Goal: Task Accomplishment & Management: Use online tool/utility

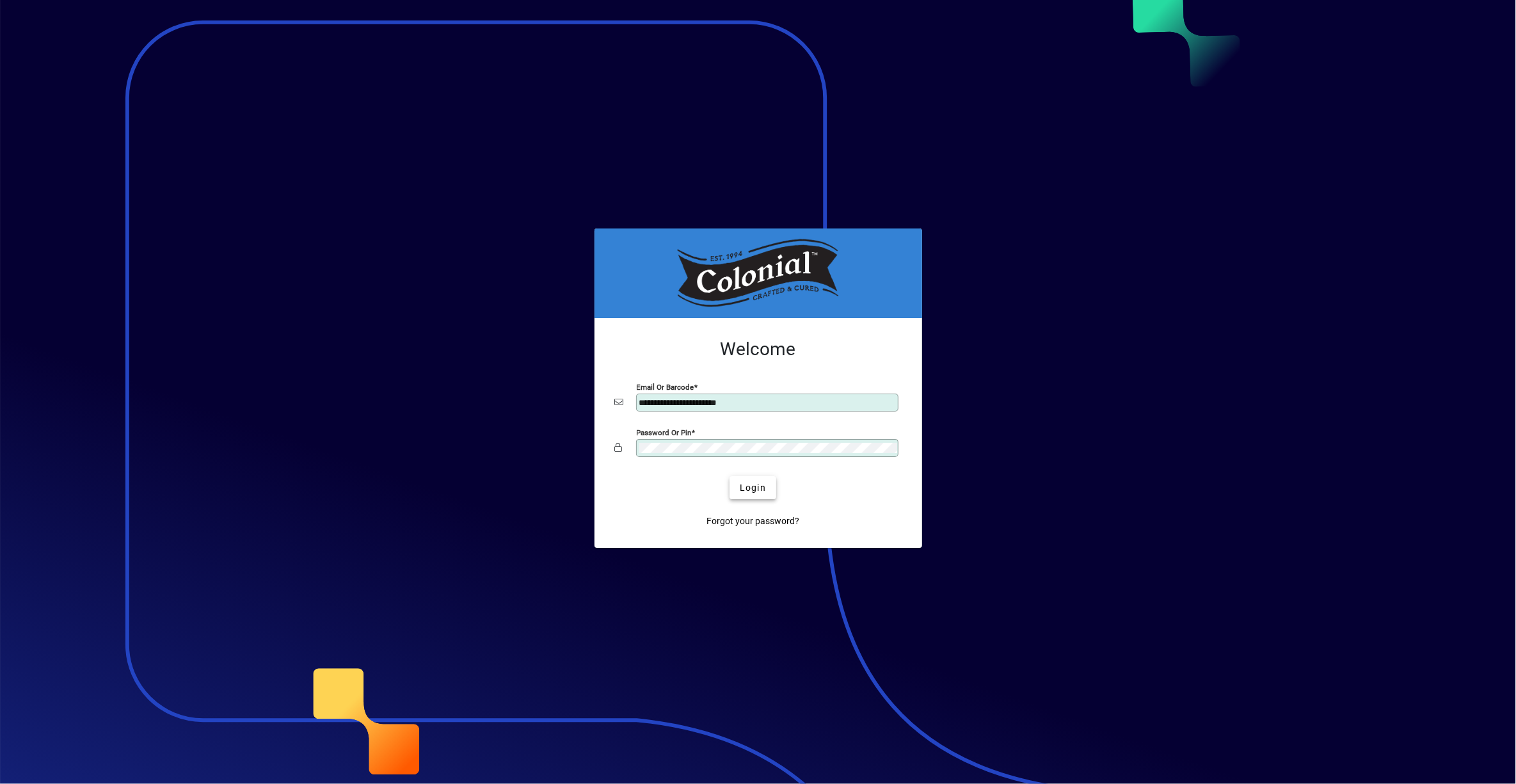
click at [751, 493] on span "Login" at bounding box center [753, 488] width 26 height 13
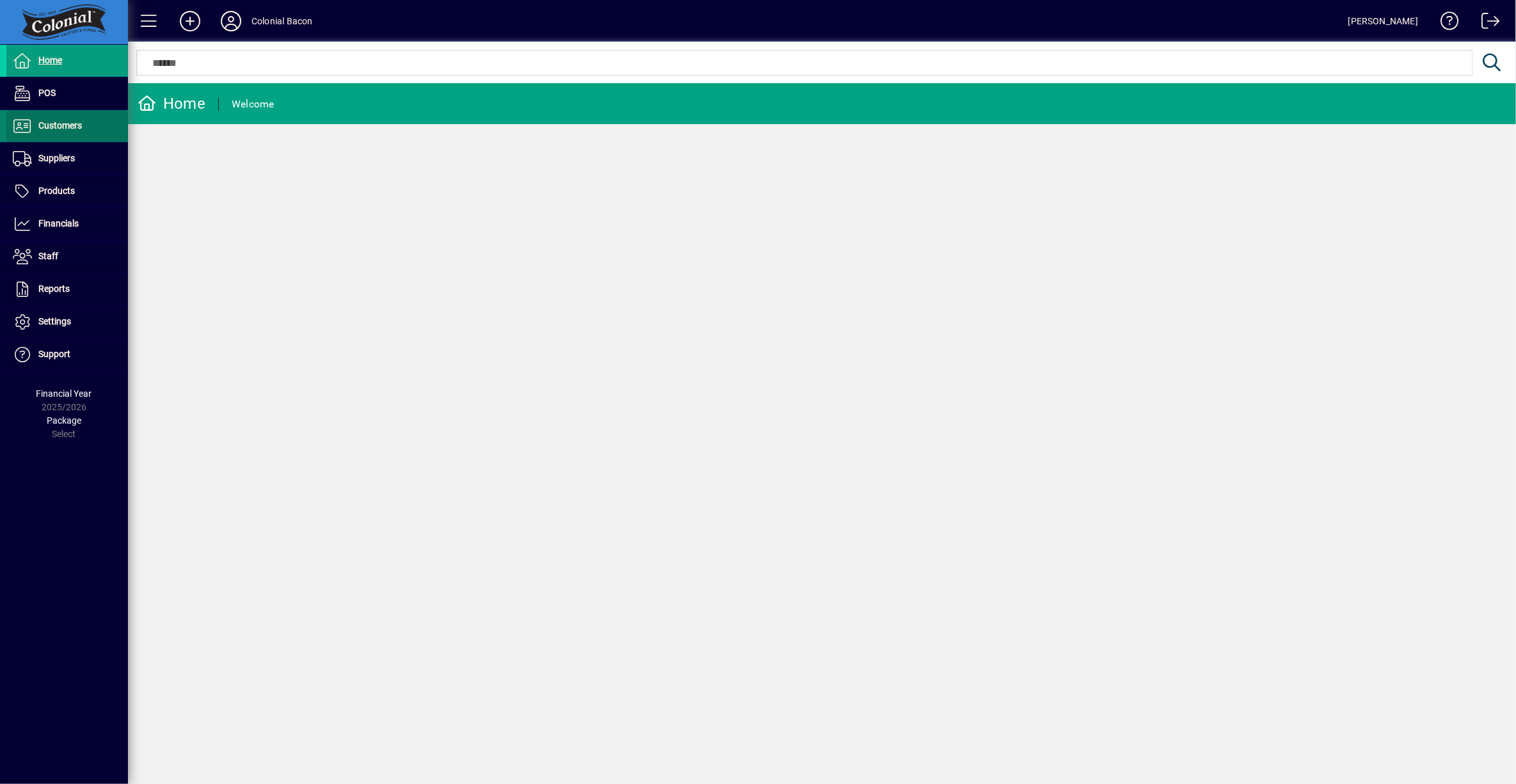
click at [49, 123] on span "Customers" at bounding box center [60, 125] width 43 height 11
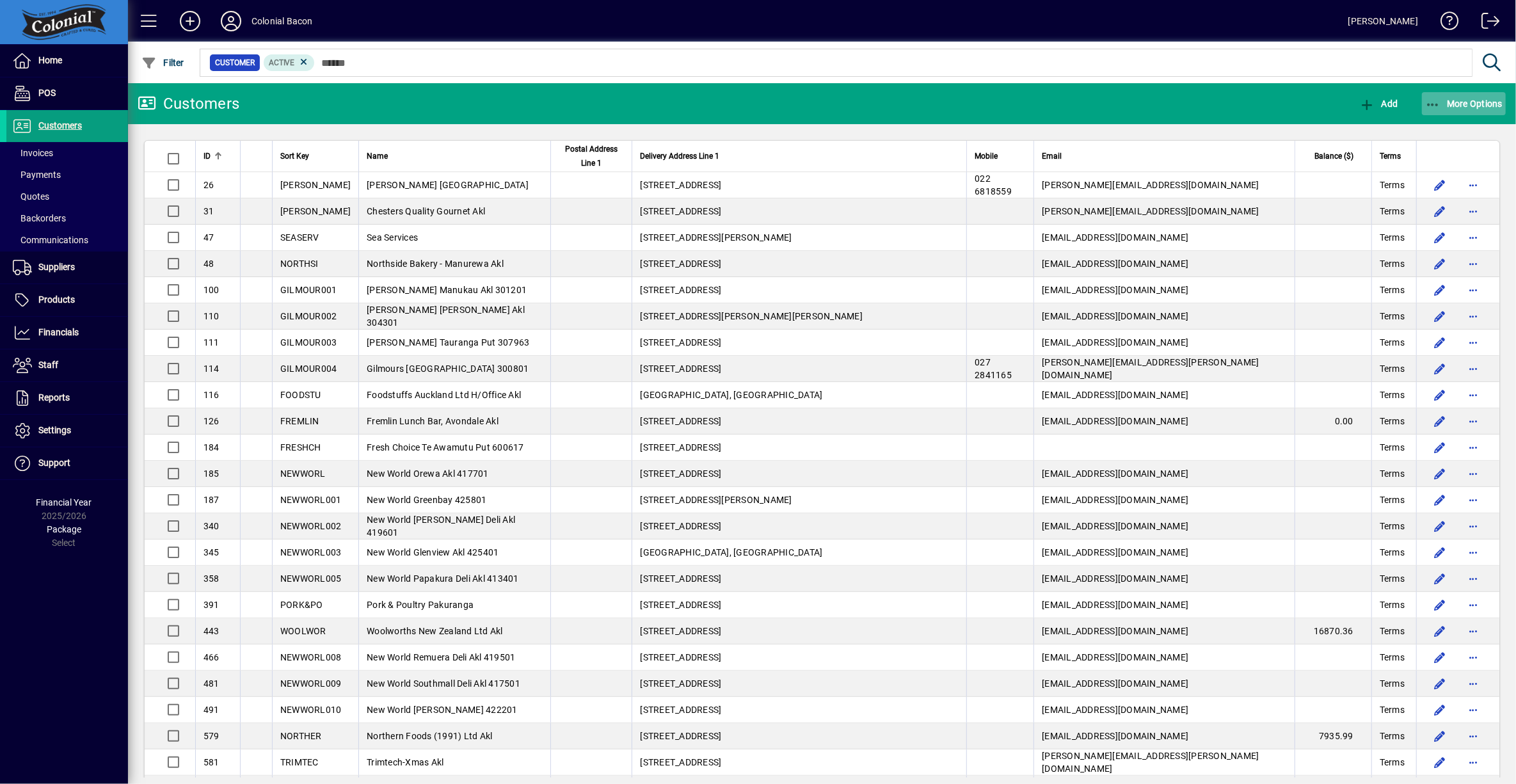
click at [1475, 105] on span "More Options" at bounding box center [1464, 104] width 78 height 11
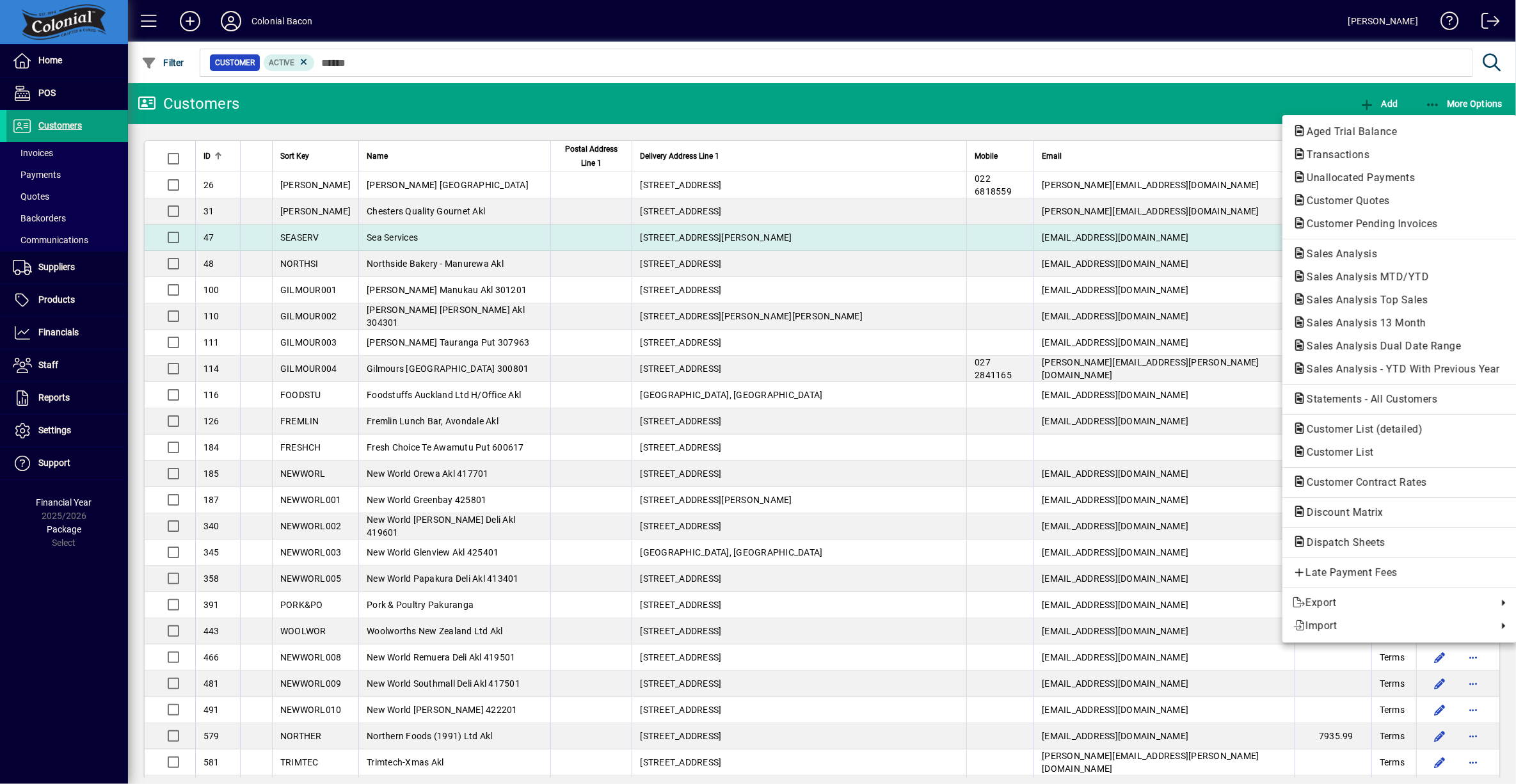
click at [1360, 250] on span "Sales Analysis" at bounding box center [1338, 254] width 91 height 12
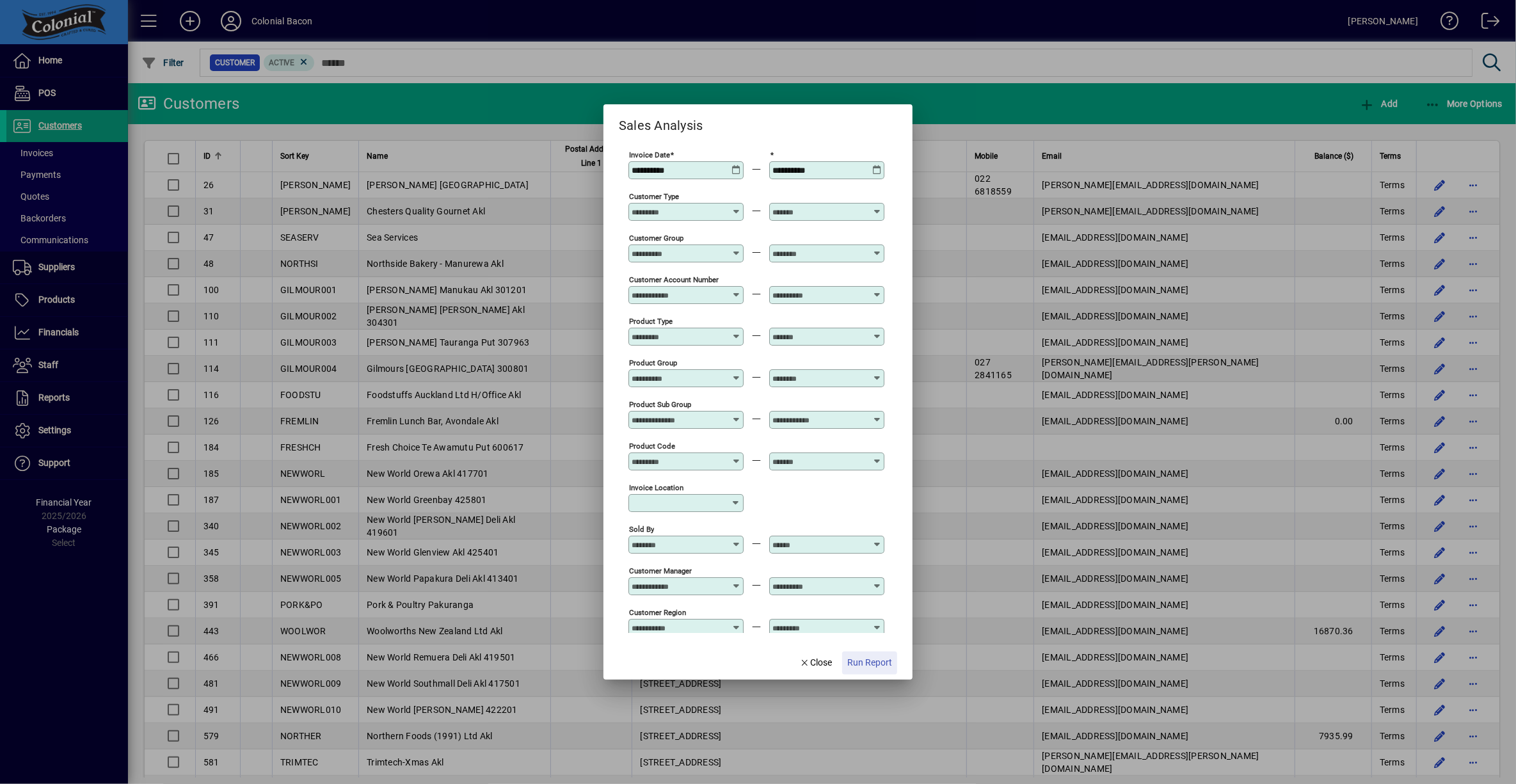
click at [878, 663] on span "Run Report" at bounding box center [869, 662] width 45 height 13
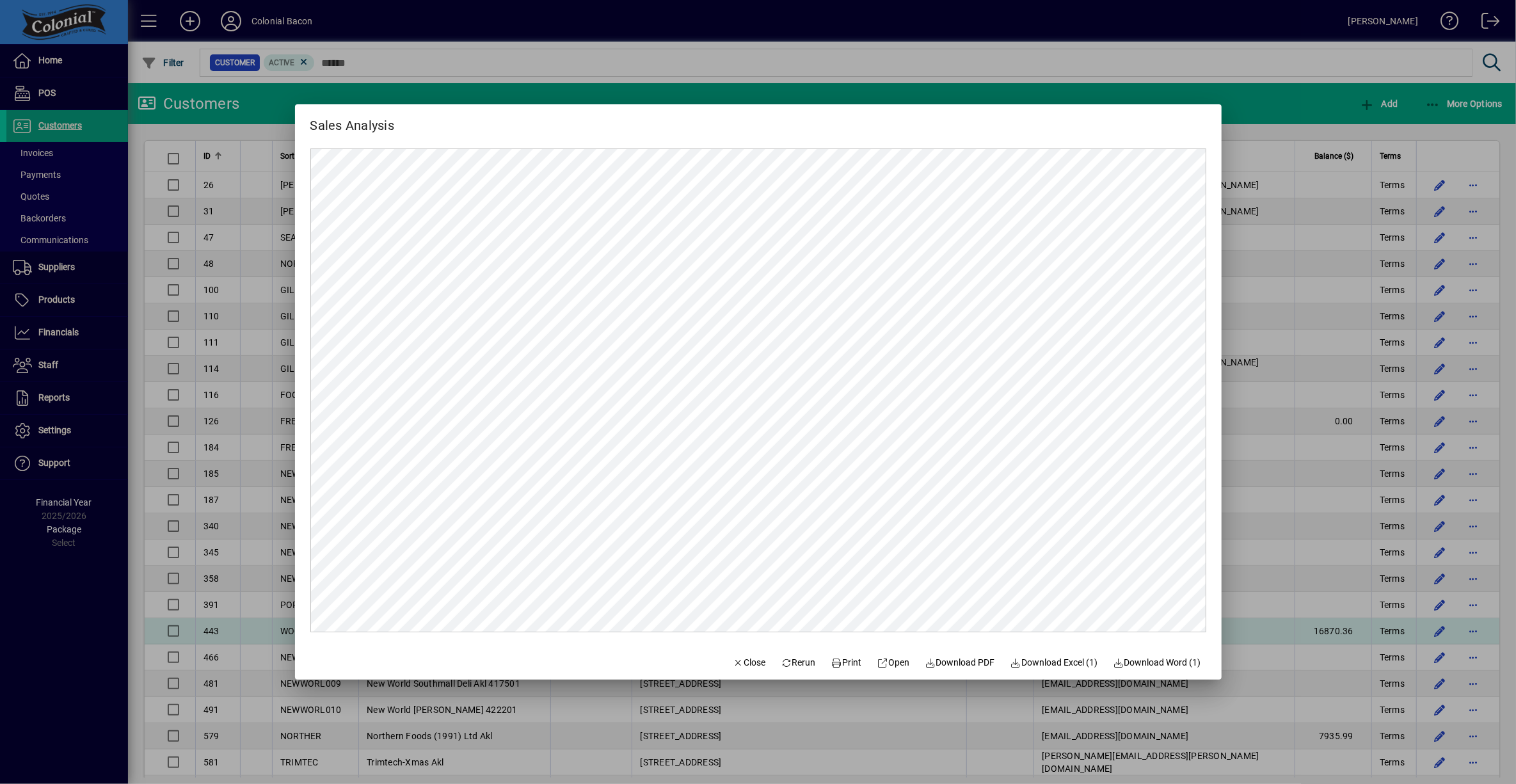
drag, startPoint x: 750, startPoint y: 663, endPoint x: 750, endPoint y: 646, distance: 17.0
click at [750, 663] on span "Close" at bounding box center [749, 662] width 34 height 13
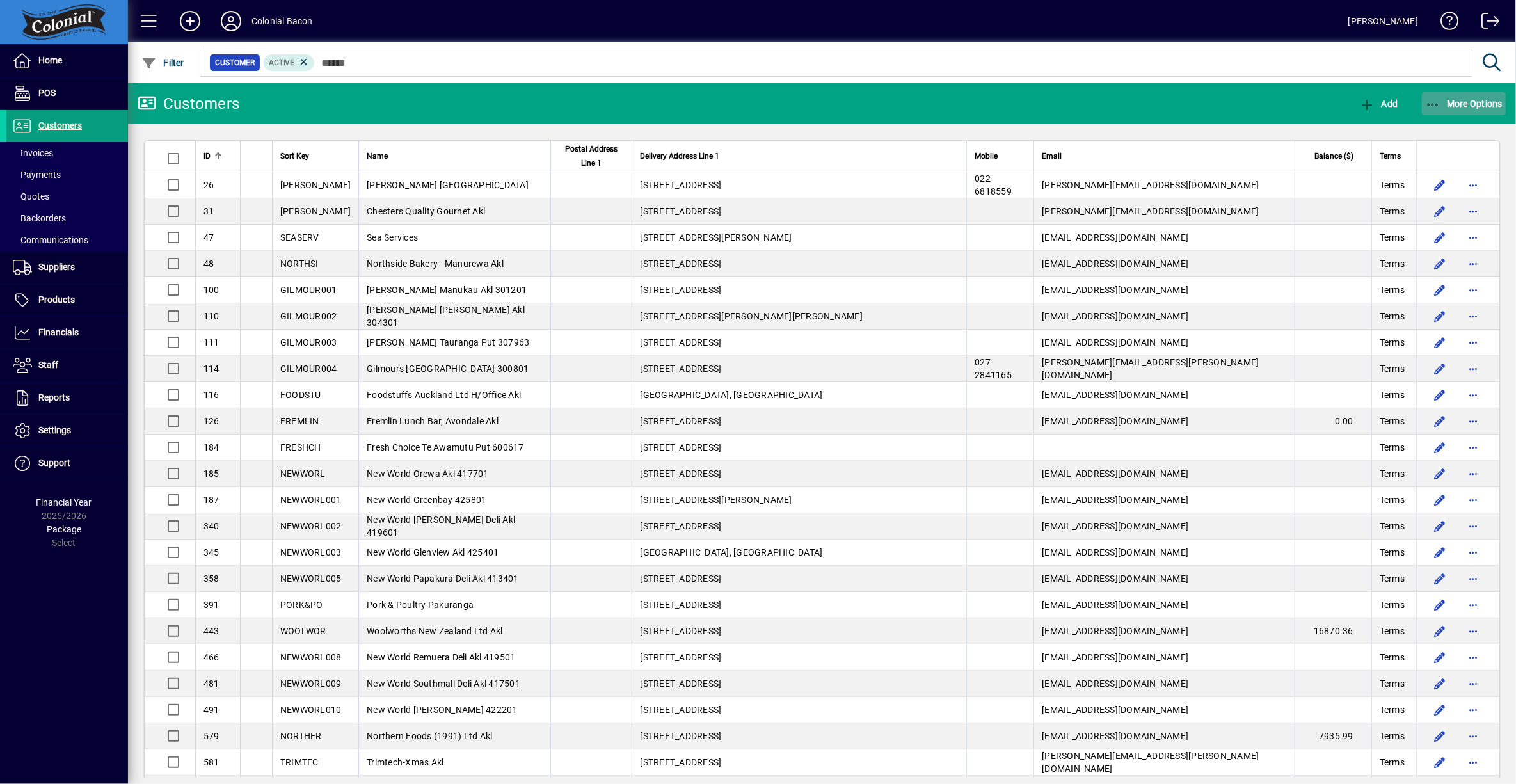
click at [1466, 104] on span "More Options" at bounding box center [1464, 104] width 78 height 11
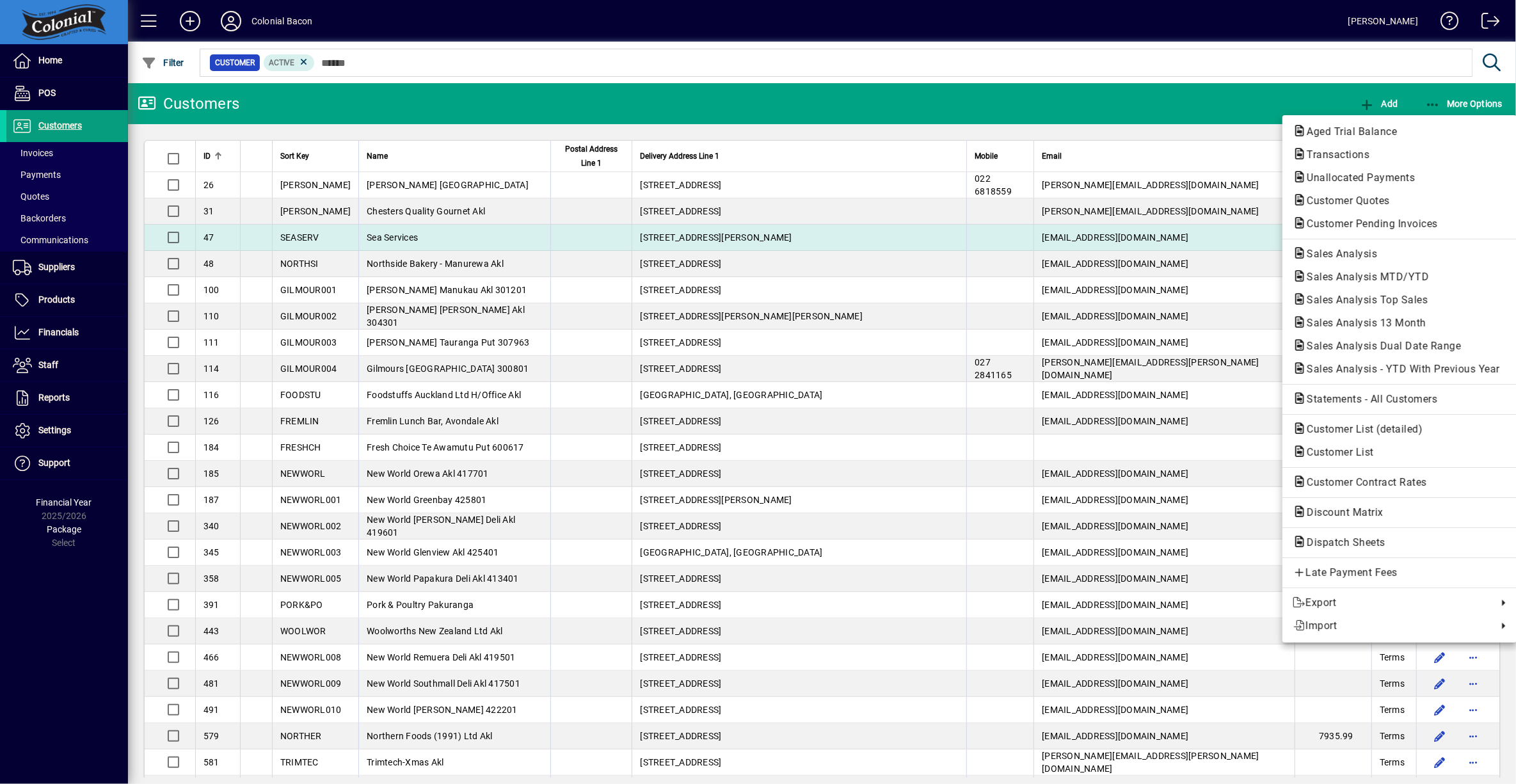
click at [1406, 227] on span "Customer Pending Invoices" at bounding box center [1369, 223] width 152 height 12
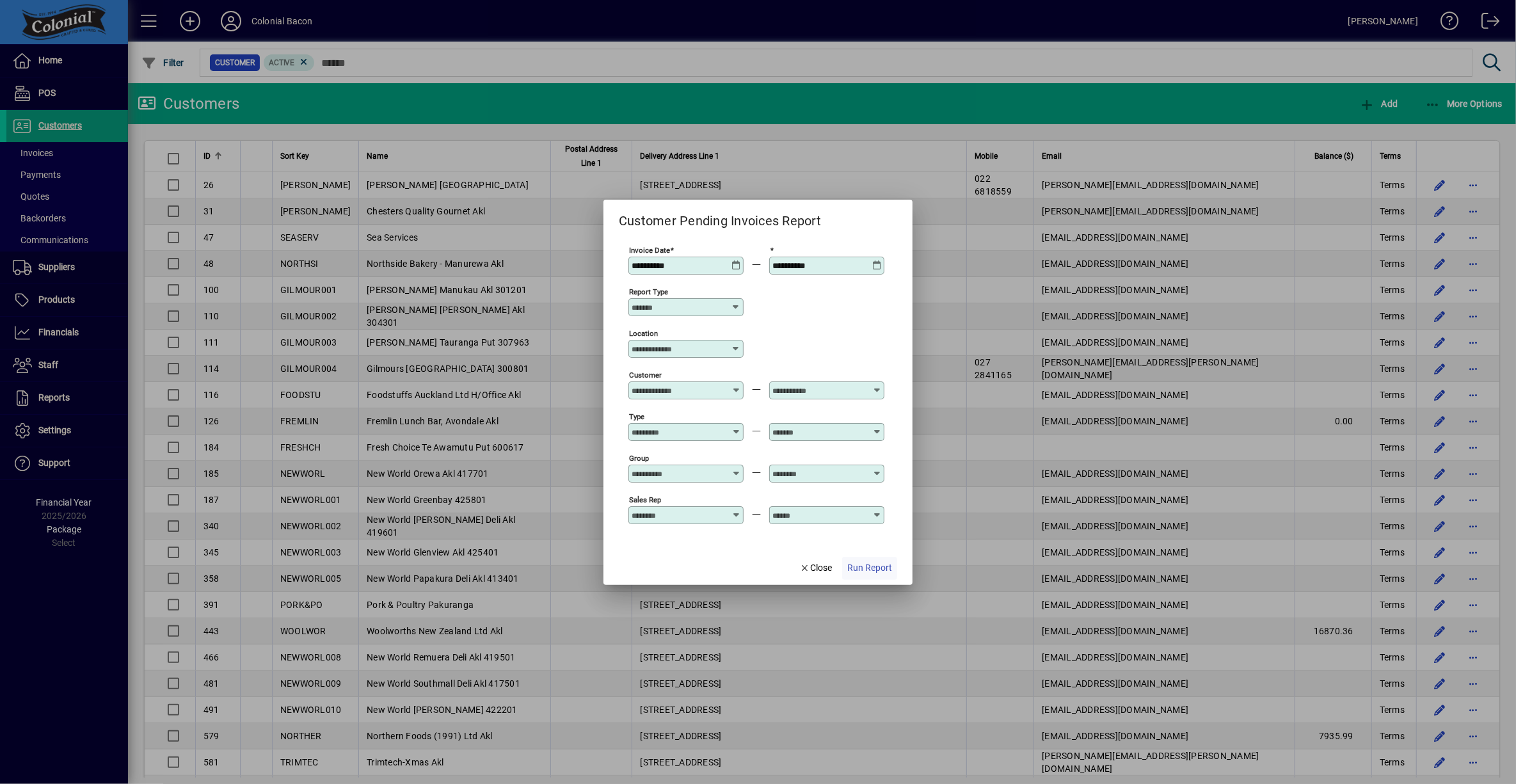
click at [874, 564] on span "Run Report" at bounding box center [869, 568] width 45 height 13
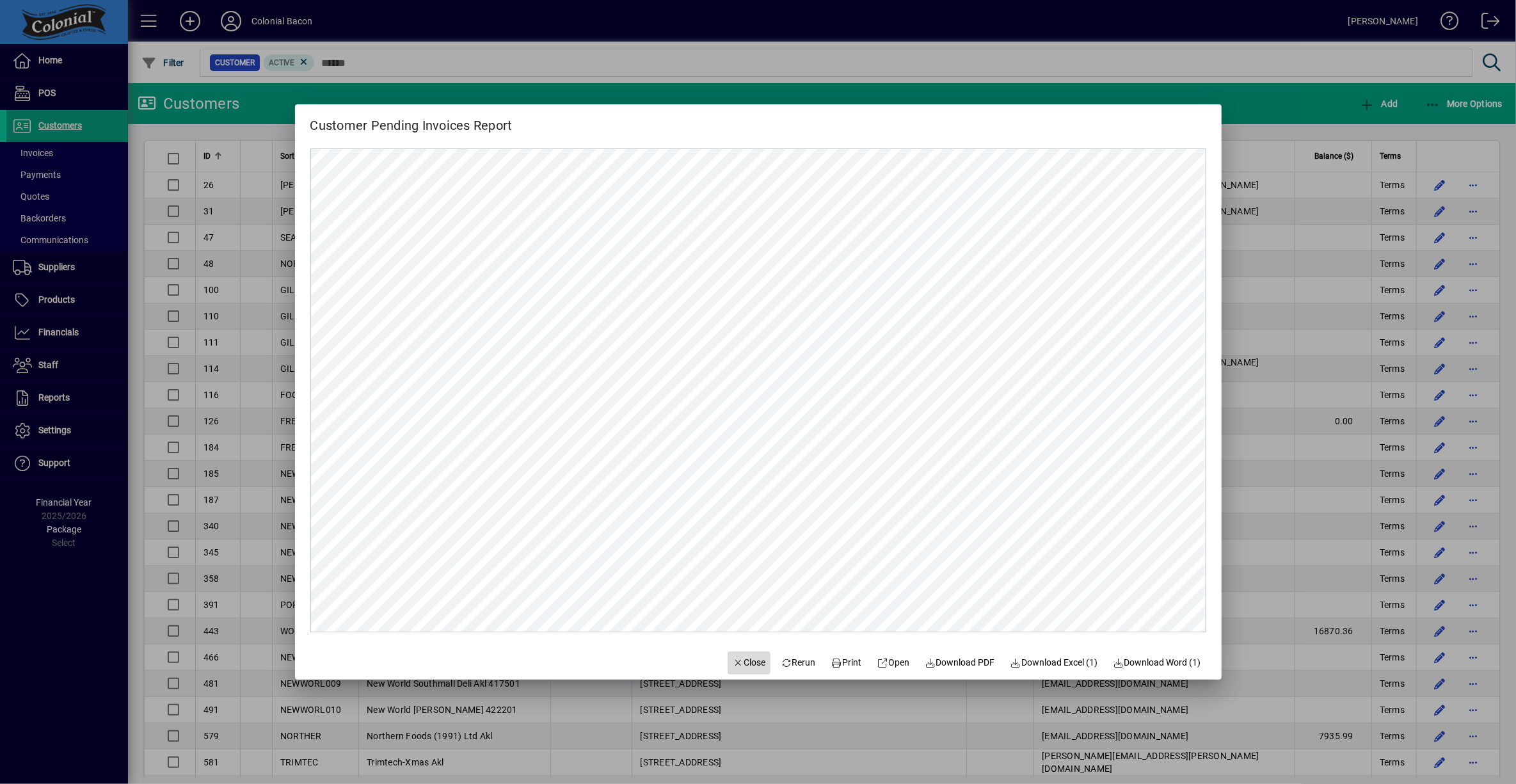
click at [746, 661] on span "Close" at bounding box center [749, 662] width 34 height 13
